Goal: Task Accomplishment & Management: Use online tool/utility

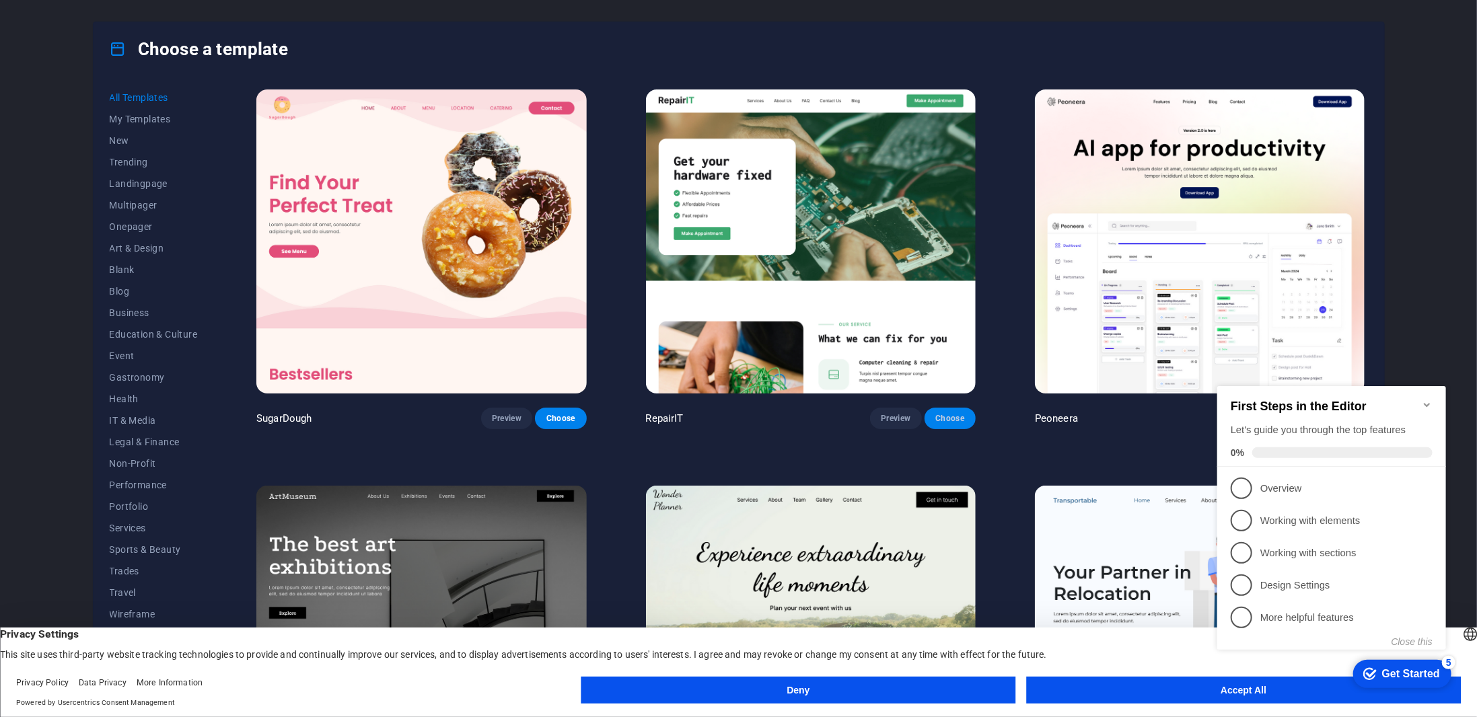
click at [949, 416] on span "Choose" at bounding box center [950, 418] width 30 height 11
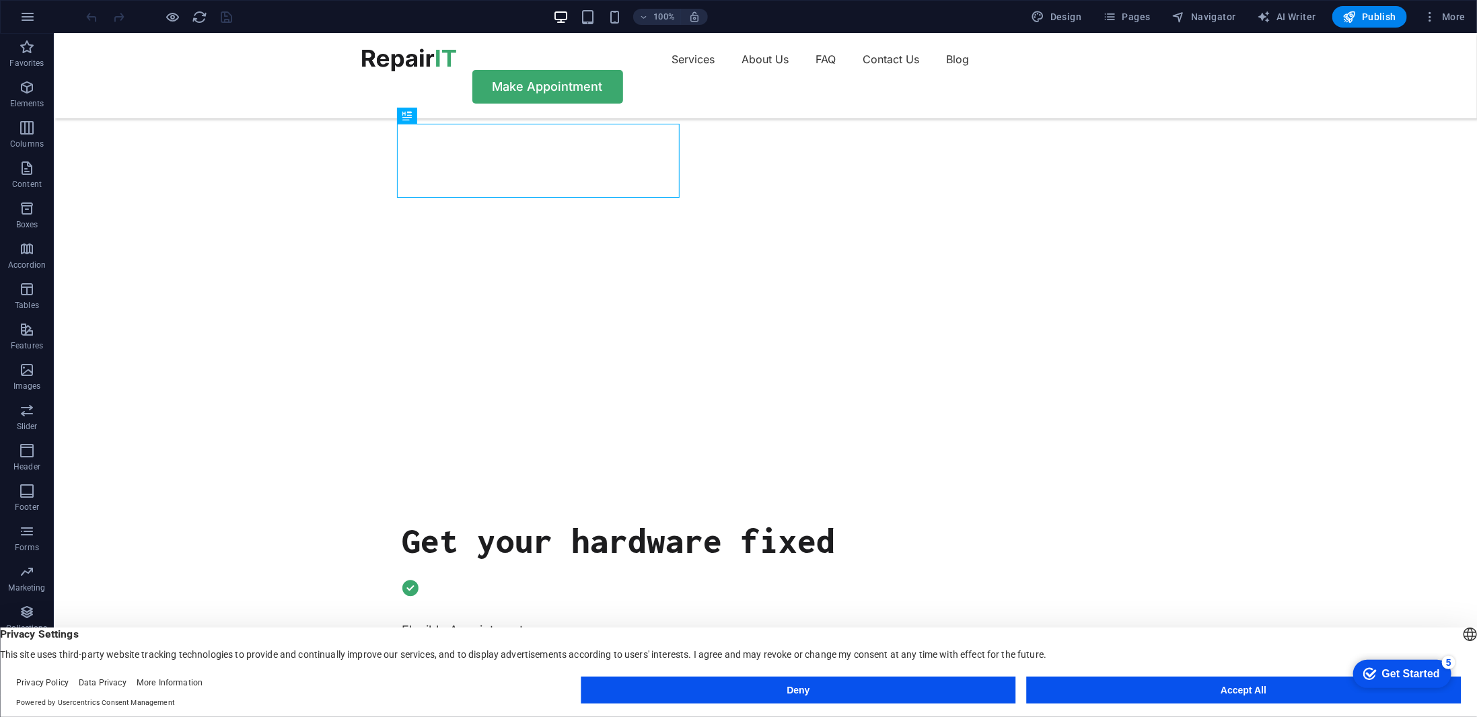
scroll to position [269, 0]
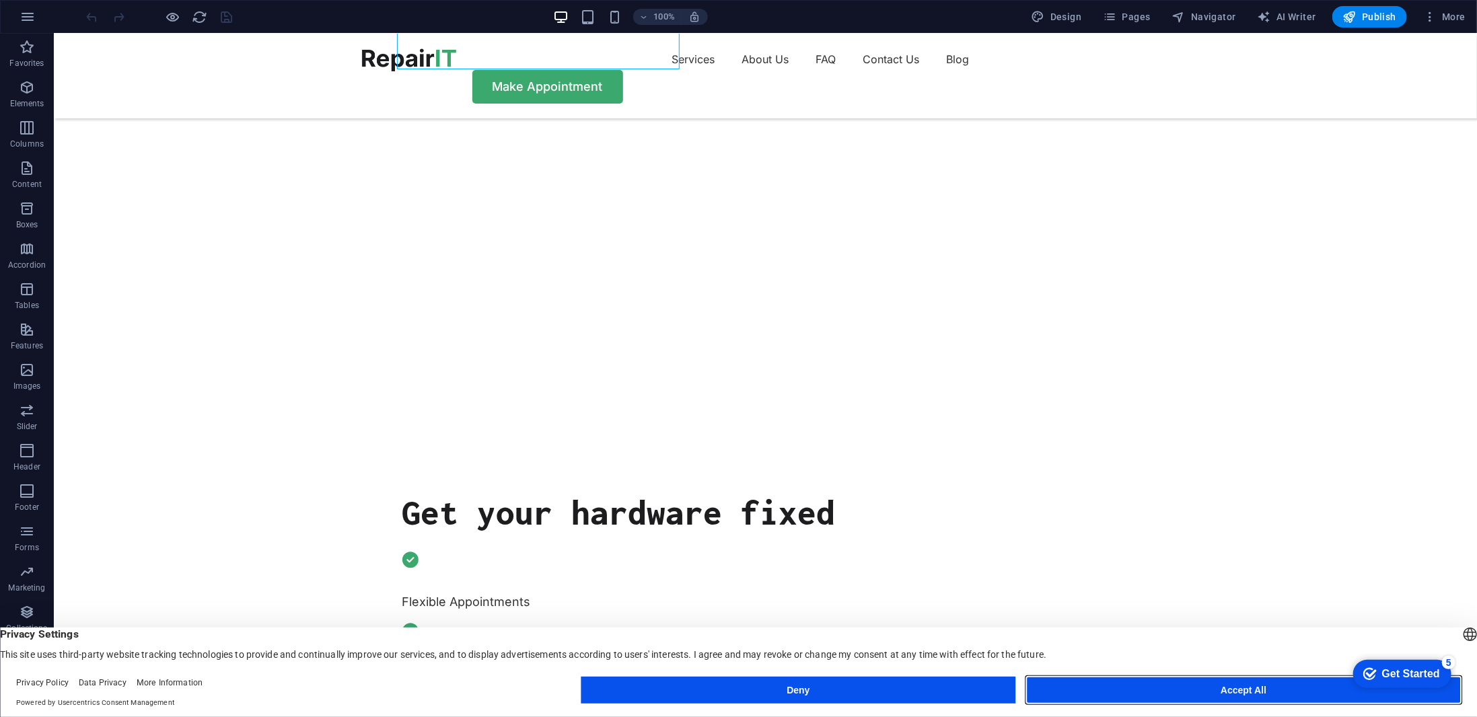
click at [1217, 695] on button "Accept All" at bounding box center [1243, 690] width 435 height 27
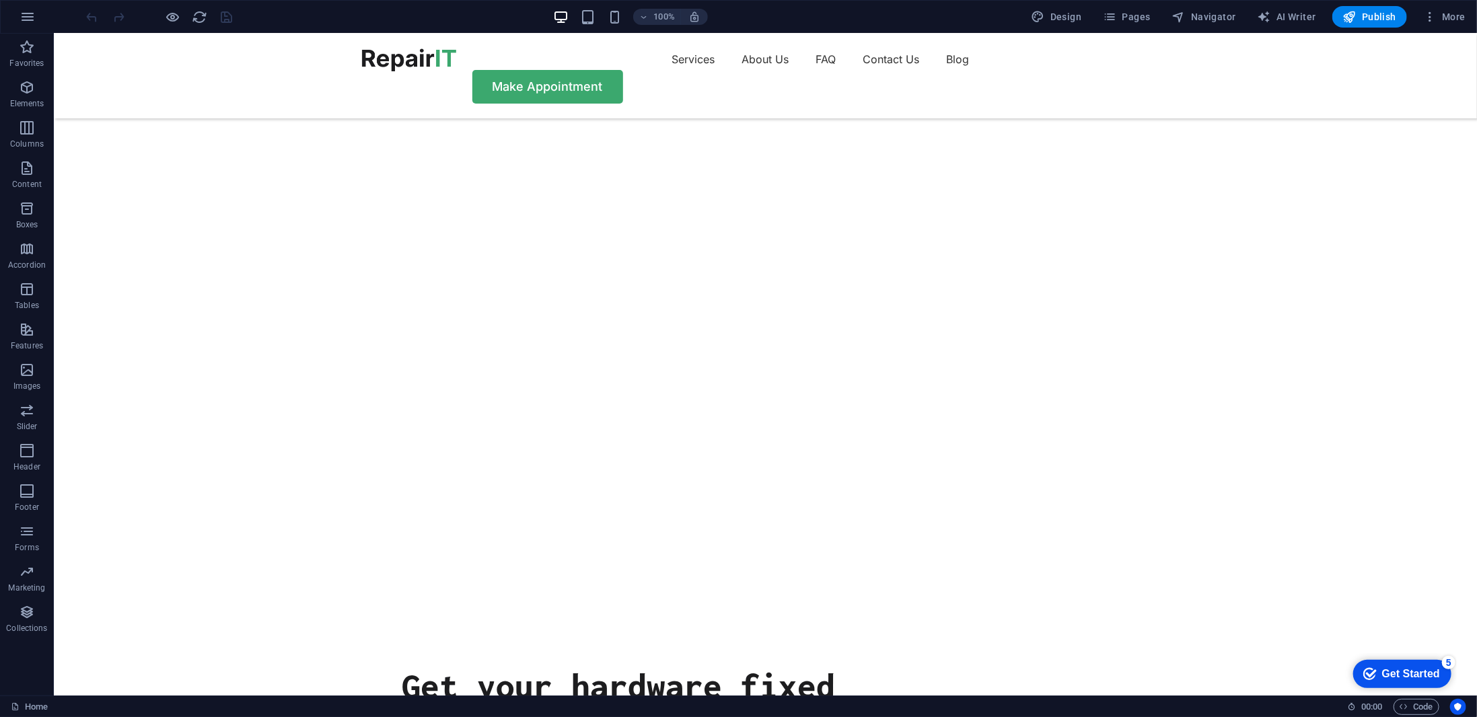
scroll to position [0, 0]
drag, startPoint x: 1362, startPoint y: 17, endPoint x: 1276, endPoint y: 55, distance: 93.4
click at [1362, 17] on span "Publish" at bounding box center [1369, 16] width 53 height 13
